Goal: Information Seeking & Learning: Learn about a topic

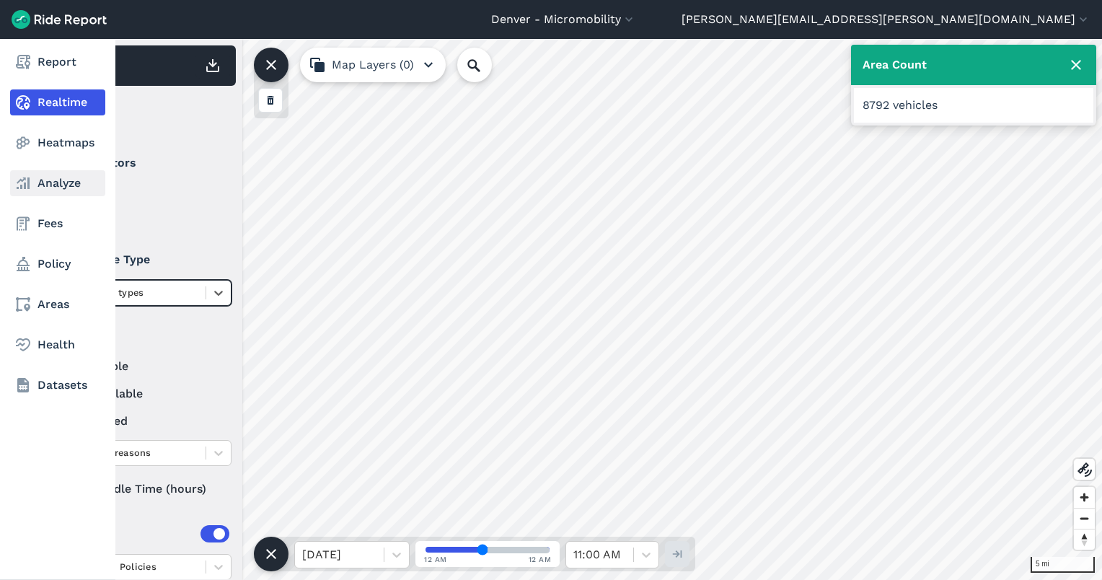
drag, startPoint x: 26, startPoint y: 174, endPoint x: 39, endPoint y: 190, distance: 20.5
click at [26, 175] on icon at bounding box center [22, 183] width 17 height 17
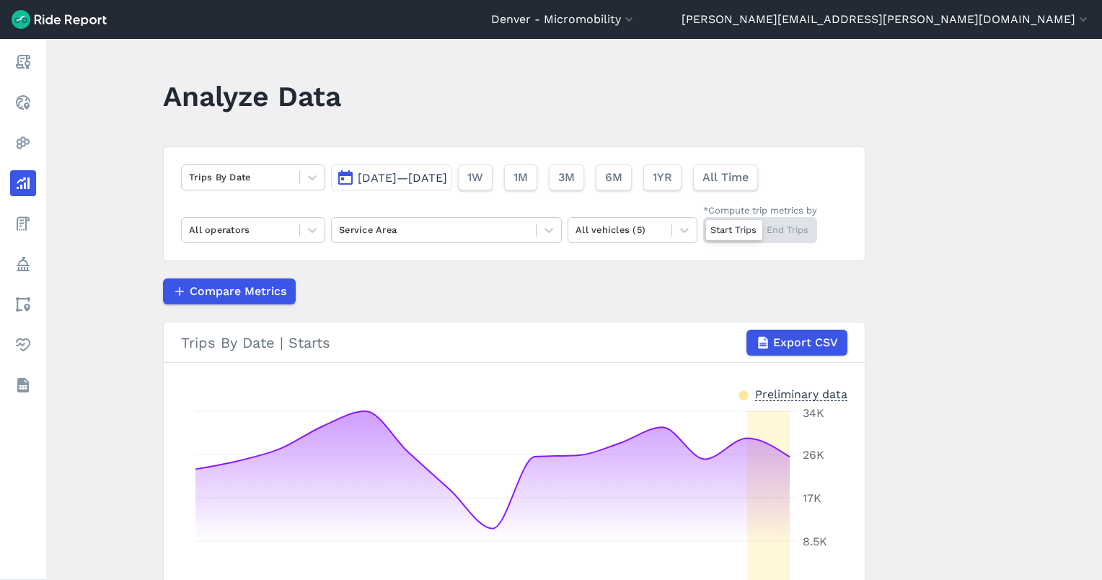
click at [452, 170] on button "[DATE]—[DATE]" at bounding box center [391, 177] width 121 height 26
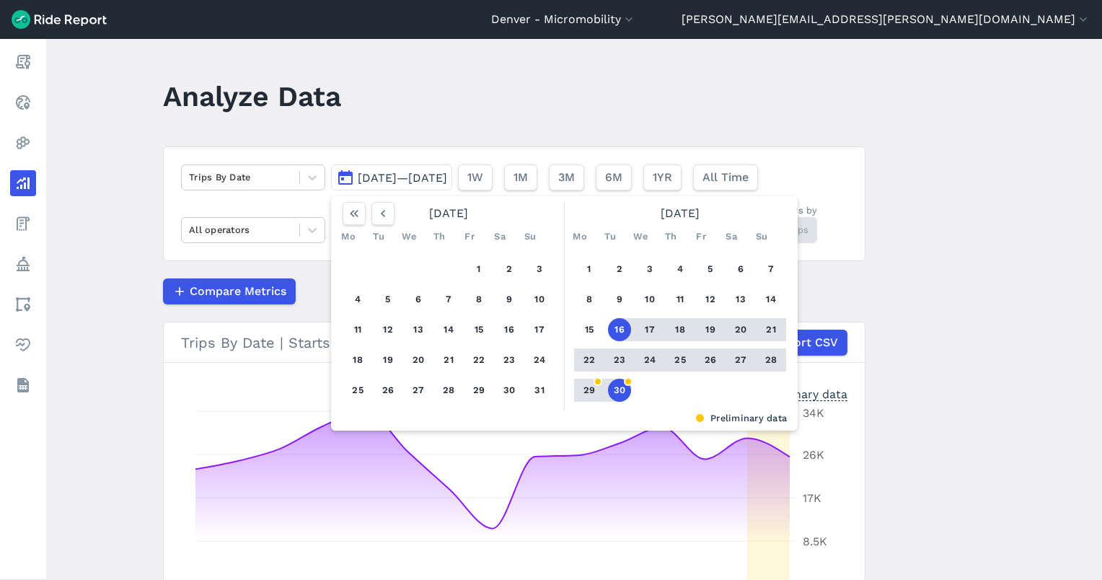
click at [614, 395] on button "30" at bounding box center [619, 390] width 23 height 23
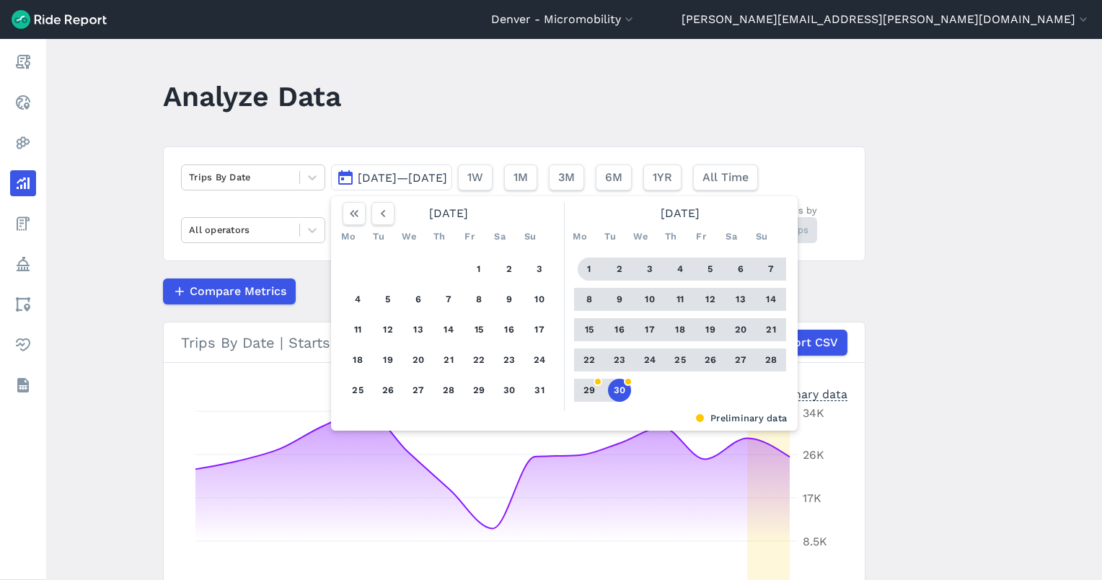
click at [589, 273] on button "1" at bounding box center [589, 269] width 23 height 23
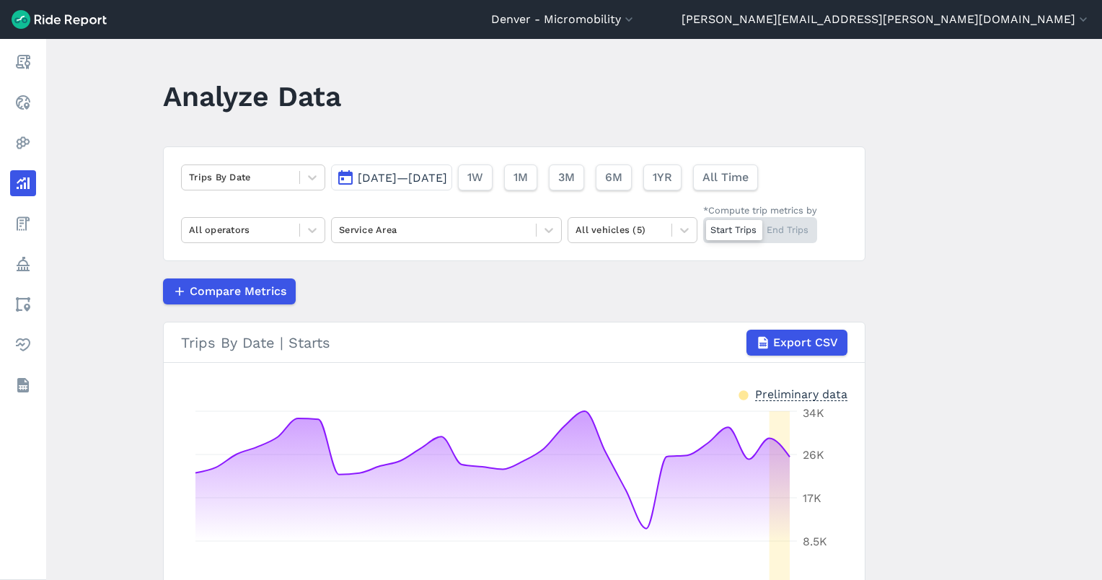
click at [447, 177] on span "[DATE]—[DATE]" at bounding box center [402, 178] width 89 height 14
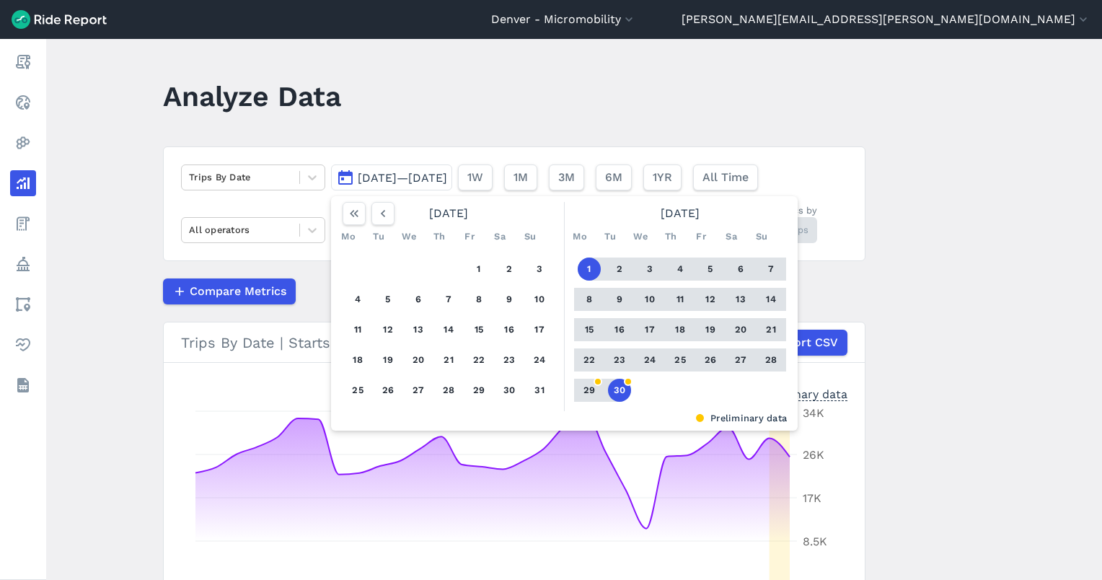
click at [862, 315] on article "Trips By Date [DATE]—[DATE] [DATE] Mo Tu We Th Fr Sa Su 1 2 3 4 5 6 7 8 9 10 11…" at bounding box center [514, 421] width 703 height 550
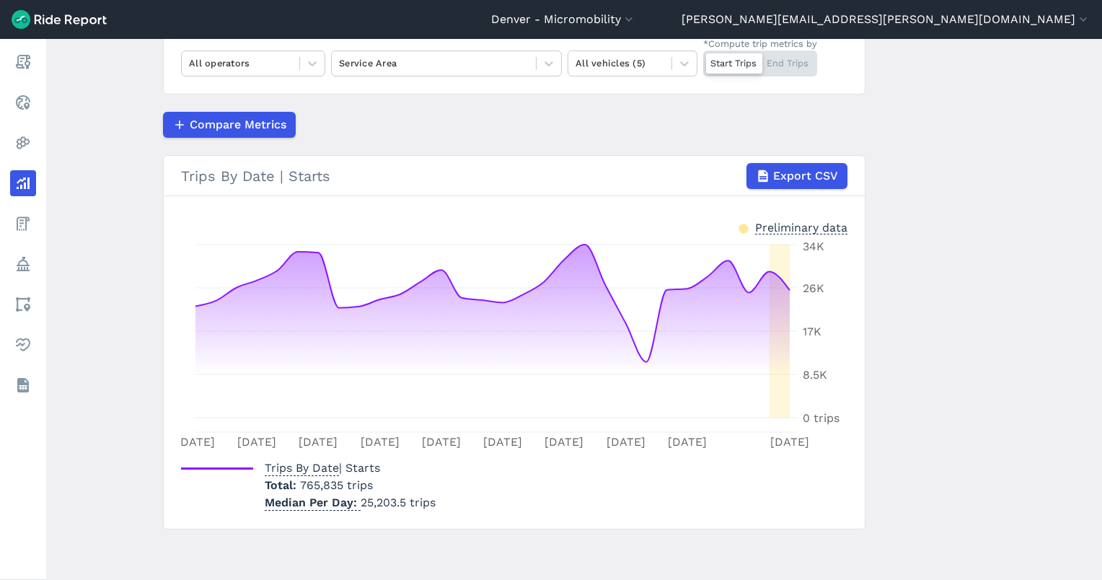
scroll to position [70, 0]
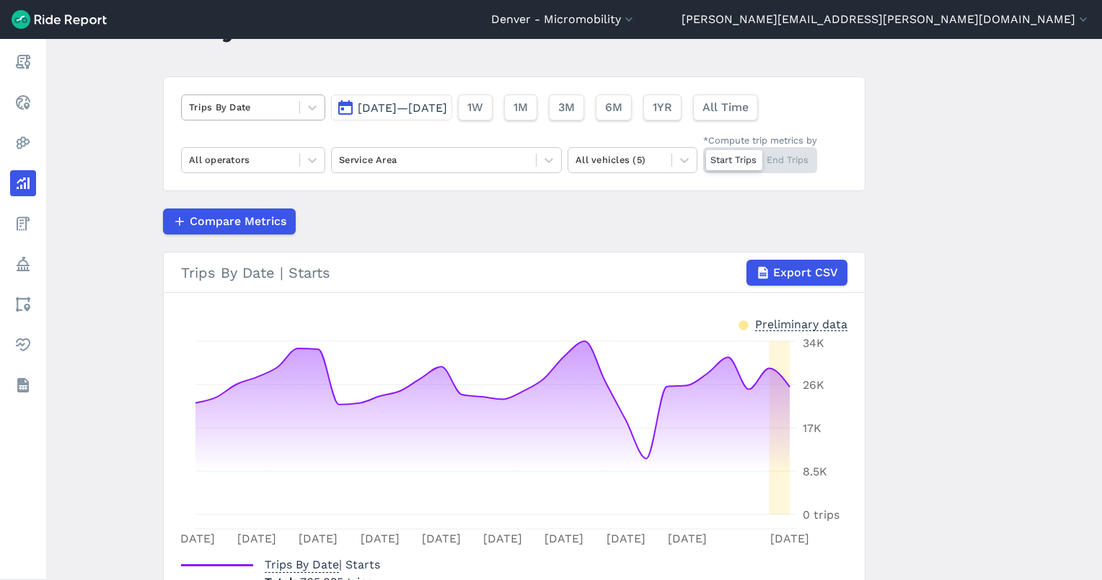
click at [268, 110] on div at bounding box center [240, 107] width 103 height 17
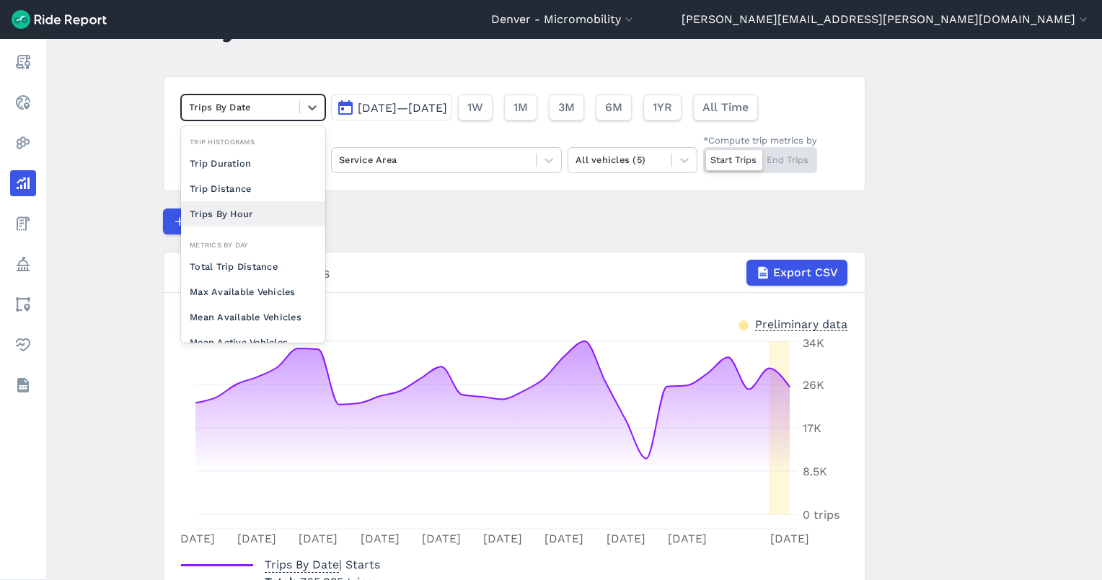
click at [251, 208] on div "Trips By Hour" at bounding box center [253, 213] width 144 height 25
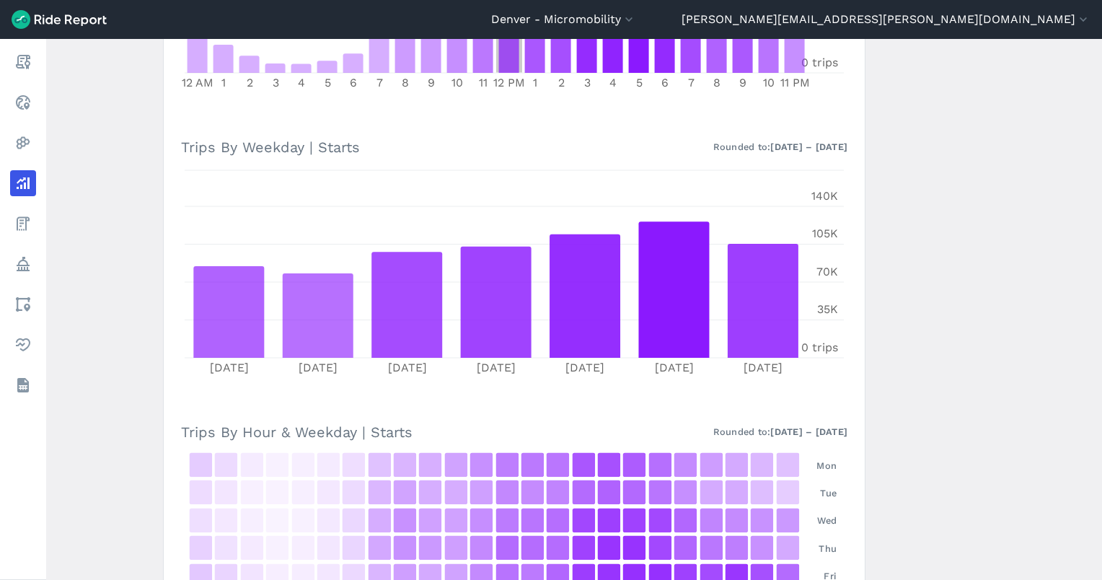
scroll to position [617, 0]
